Goal: Complete application form: Complete application form

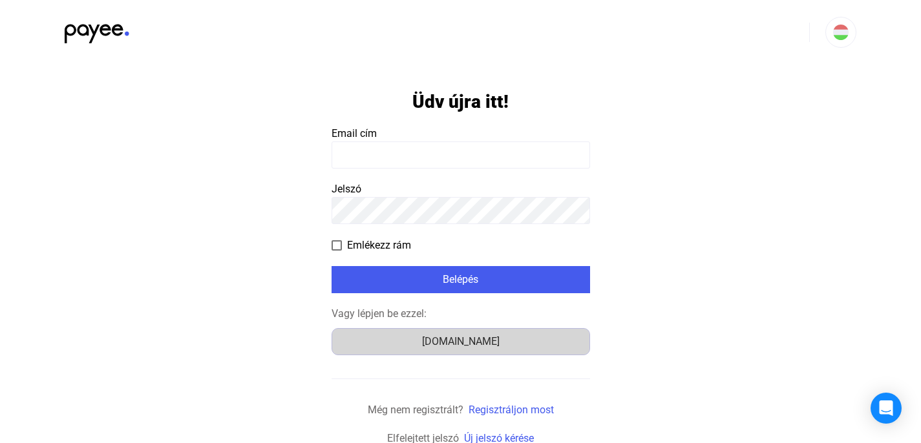
click at [477, 343] on div "Számlázz.hu" at bounding box center [460, 342] width 249 height 16
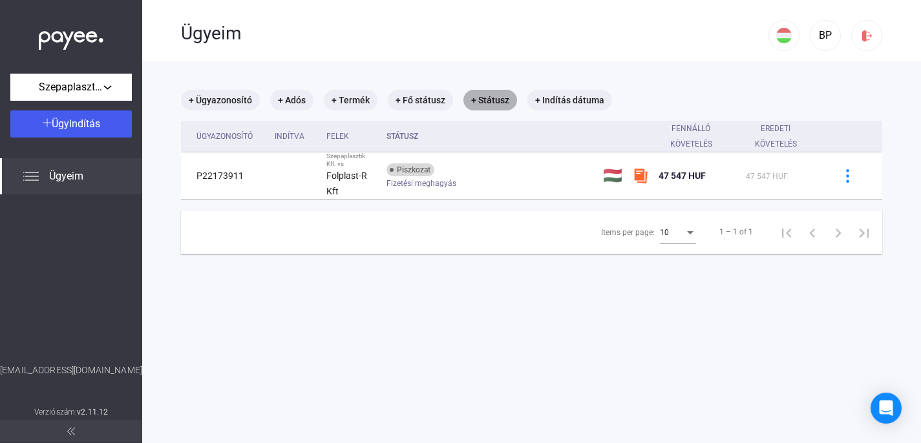
click at [475, 104] on mat-chip "+ Státusz" at bounding box center [490, 100] width 54 height 21
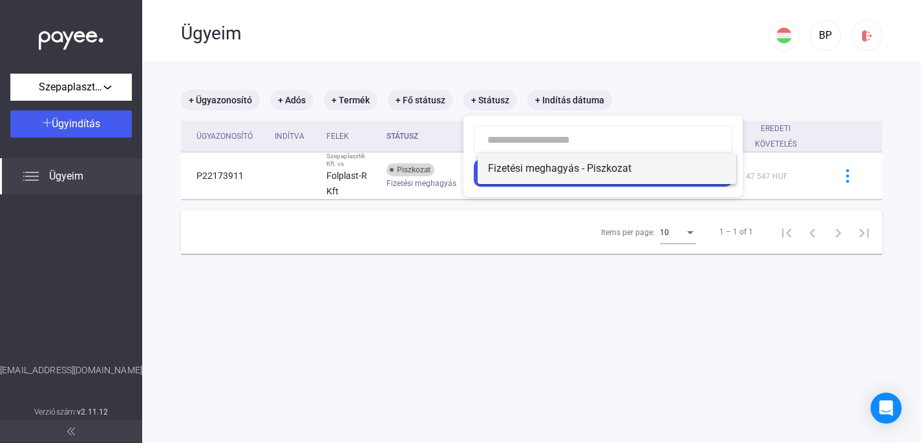
click at [518, 169] on span "Fizetési meghagyás - Piszkozat" at bounding box center [607, 169] width 238 height 16
type input "**********"
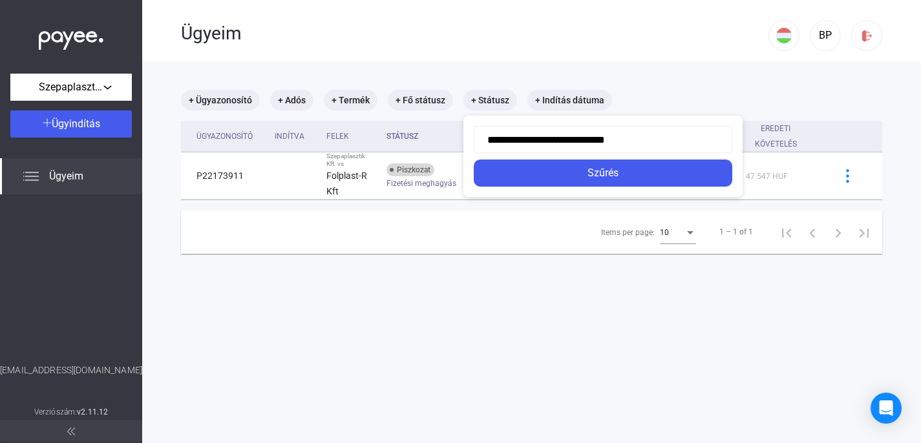
click at [401, 98] on div at bounding box center [460, 221] width 921 height 443
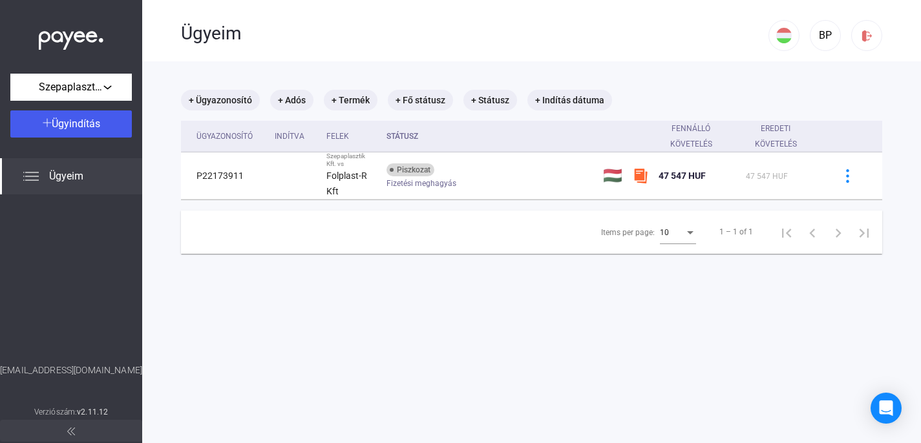
click at [27, 181] on img at bounding box center [31, 177] width 16 height 16
click at [340, 279] on main "+ Ügyazonosító + Adós + Termék + Fő státusz + Státusz + Indítás dátuma Ügyazono…" at bounding box center [531, 282] width 779 height 443
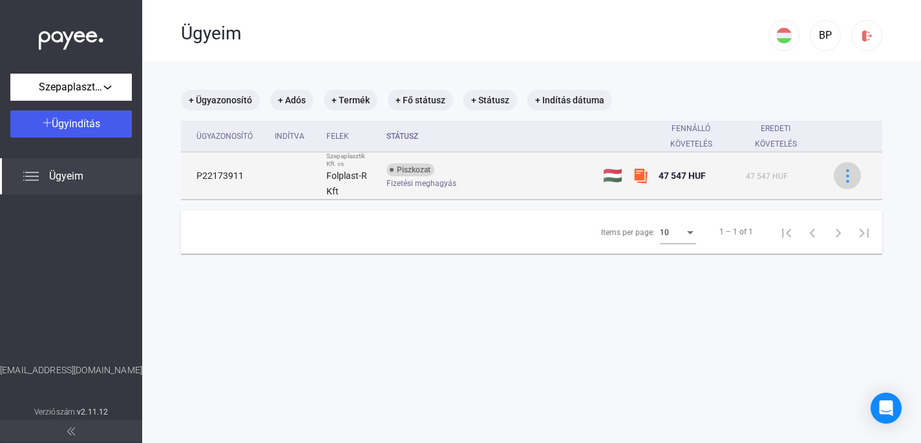
click at [846, 178] on img at bounding box center [848, 176] width 14 height 14
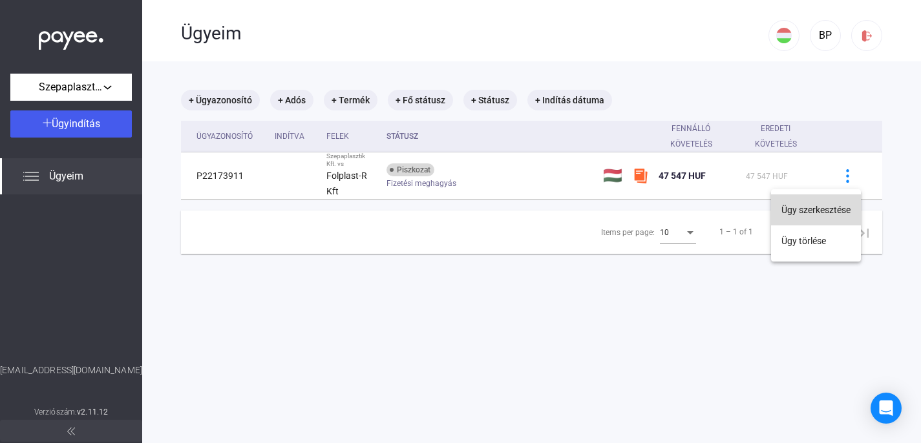
click at [819, 210] on button "Ügy szerkesztése" at bounding box center [816, 209] width 90 height 31
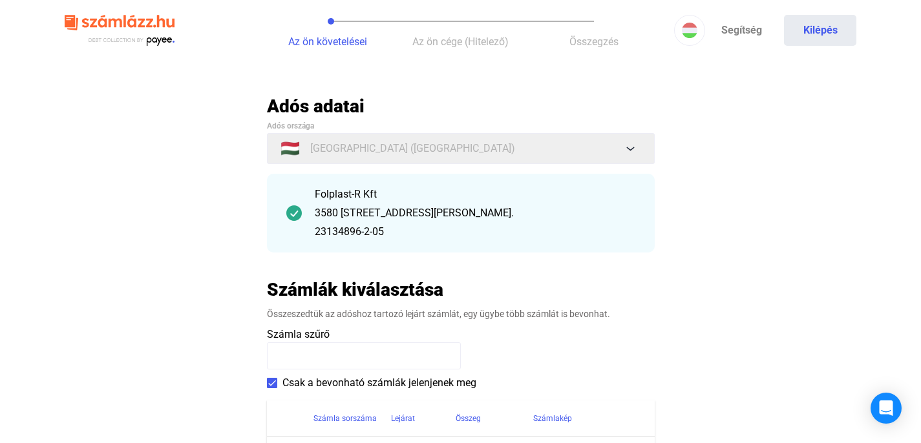
scroll to position [1, 0]
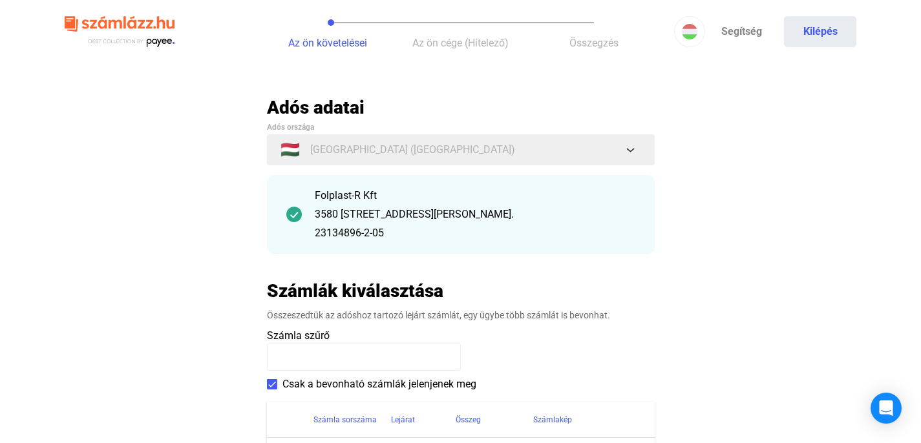
click at [394, 216] on div "3580 [STREET_ADDRESS][PERSON_NAME]." at bounding box center [475, 215] width 320 height 16
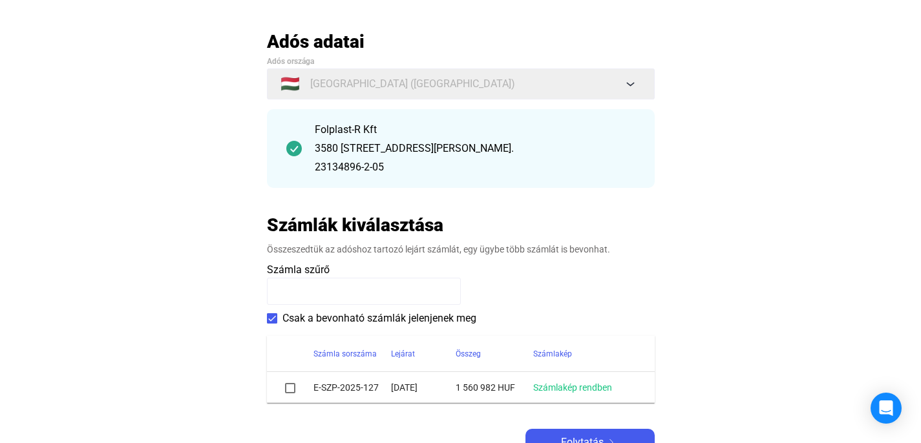
scroll to position [81, 0]
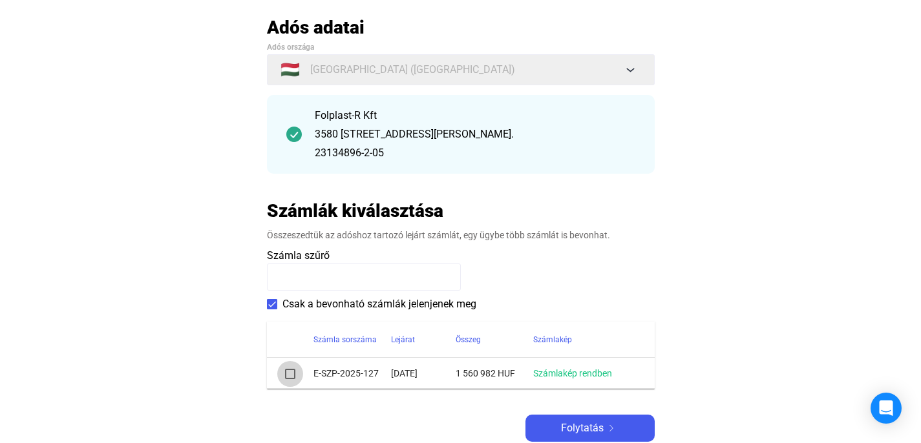
click at [289, 376] on span at bounding box center [290, 374] width 10 height 10
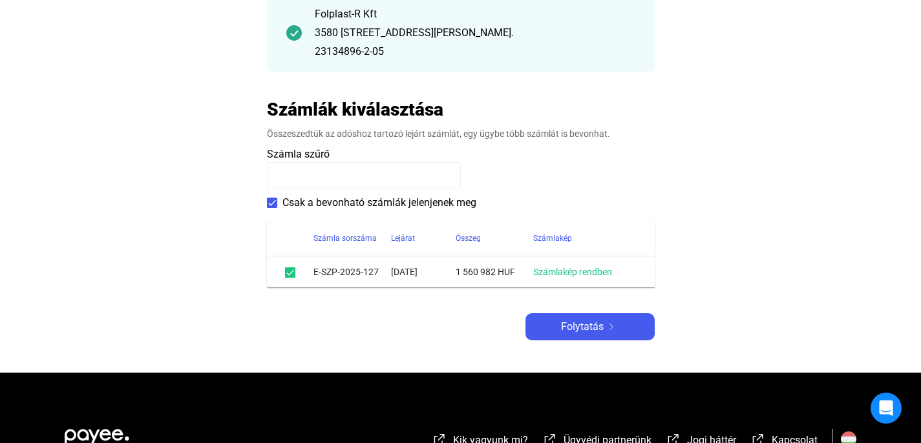
scroll to position [191, 0]
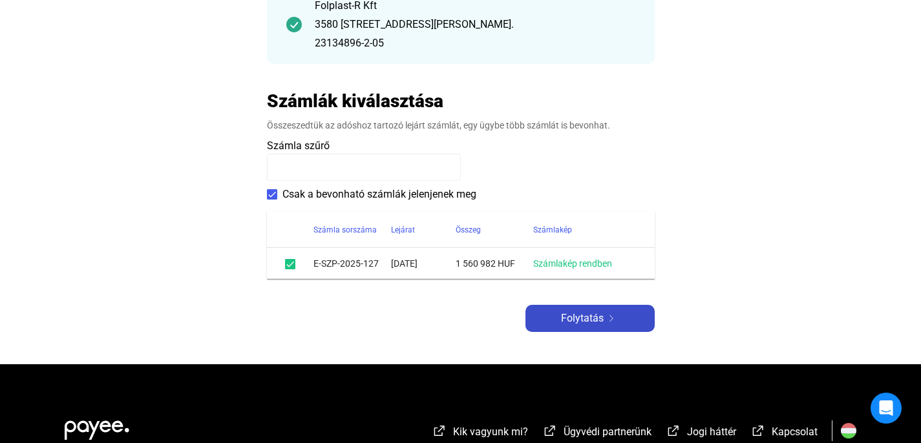
click at [596, 317] on span "Folytatás" at bounding box center [582, 319] width 43 height 16
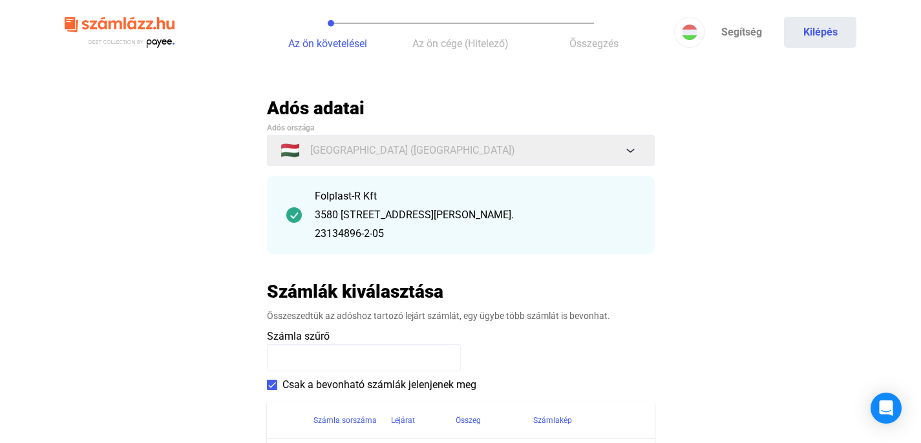
click at [464, 209] on div "3580 [STREET_ADDRESS][PERSON_NAME]." at bounding box center [475, 215] width 320 height 16
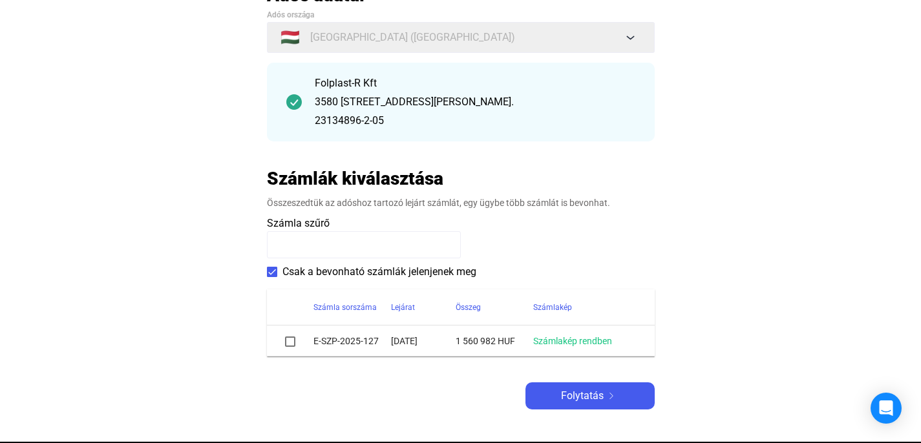
scroll to position [117, 0]
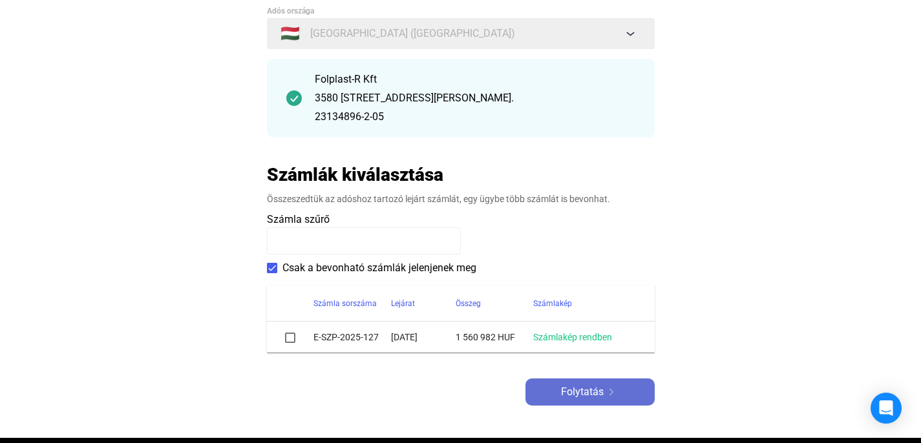
click at [611, 392] on img at bounding box center [611, 392] width 16 height 6
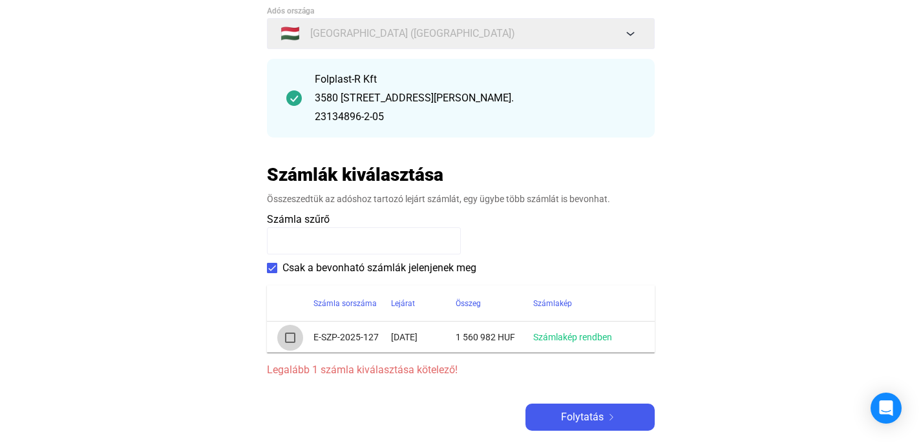
click at [295, 337] on span at bounding box center [290, 338] width 10 height 10
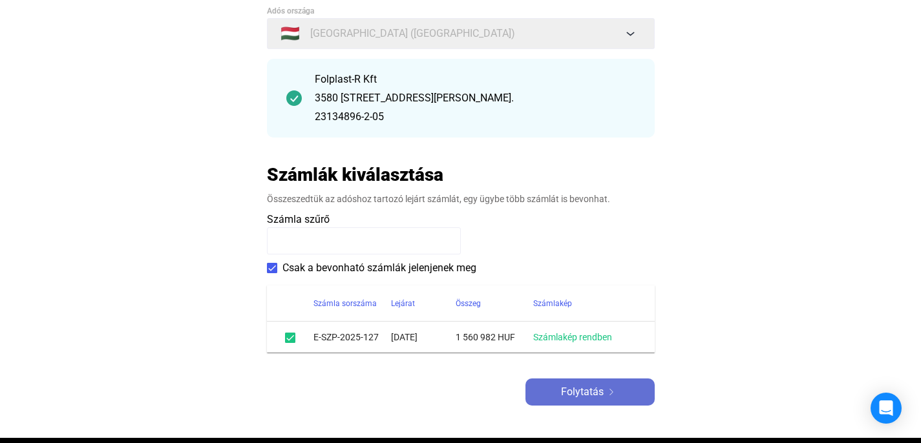
click at [595, 392] on span "Folytatás" at bounding box center [582, 392] width 43 height 16
